Goal: Transaction & Acquisition: Purchase product/service

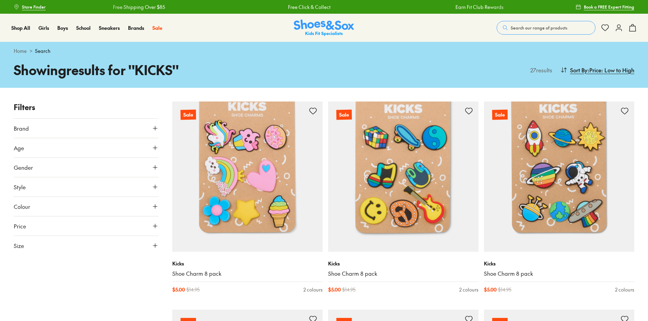
click at [514, 24] on button "Search our range of products" at bounding box center [545, 28] width 99 height 14
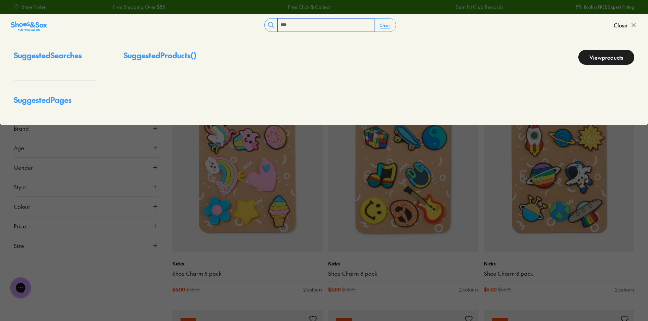
type input "****"
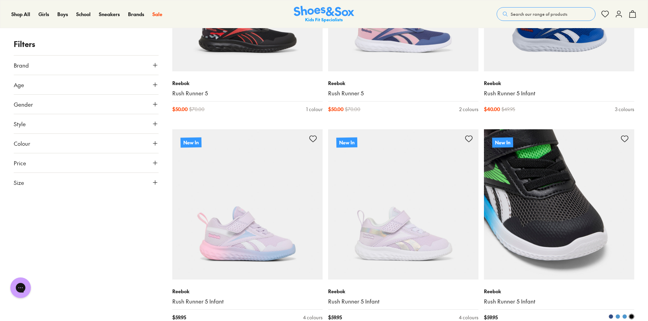
scroll to position [583, 0]
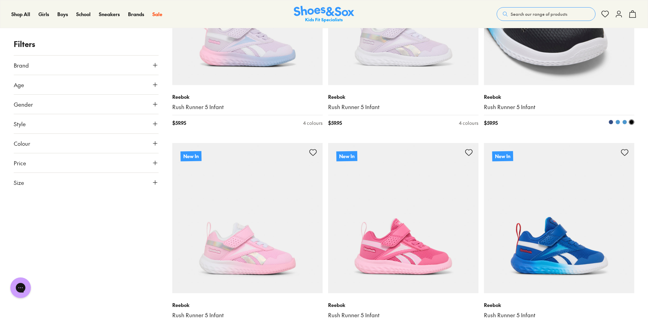
click at [543, 65] on img at bounding box center [559, 10] width 150 height 150
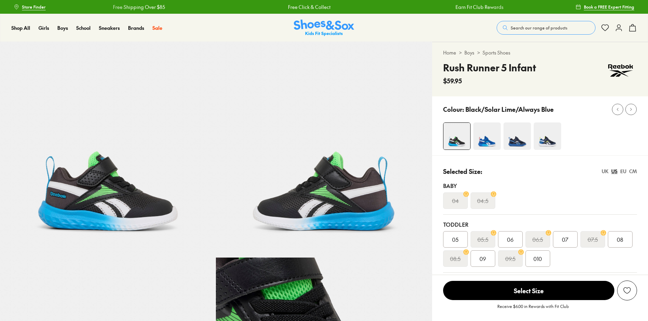
click at [513, 138] on img at bounding box center [516, 135] width 27 height 27
select select "*"
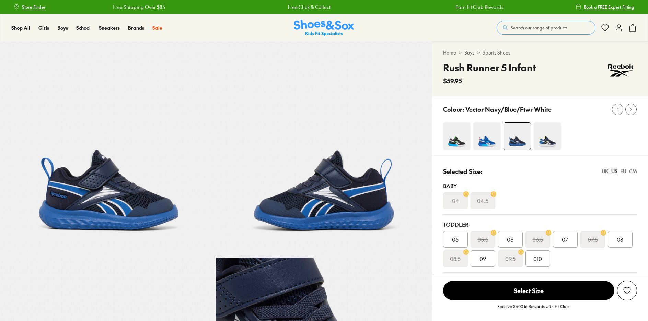
select select "*"
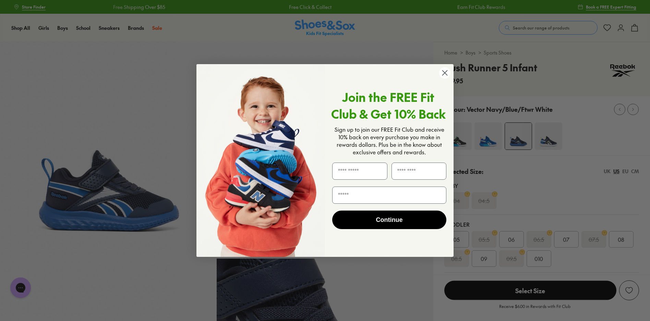
click at [444, 72] on circle "Close dialog" at bounding box center [444, 72] width 11 height 11
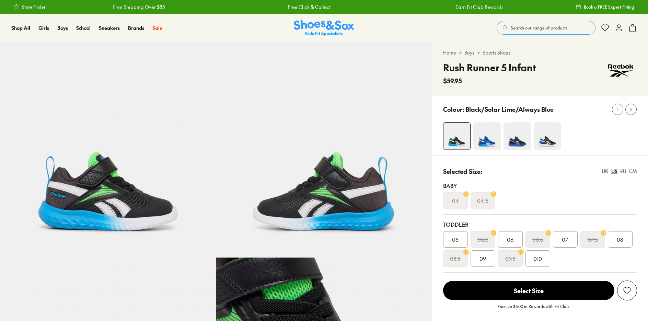
select select "*"
